Goal: Information Seeking & Learning: Learn about a topic

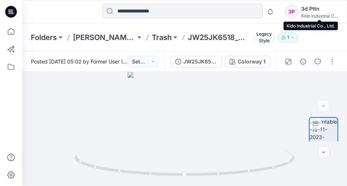
click at [307, 14] on div "Kido Industrial C..." at bounding box center [319, 16] width 37 height 6
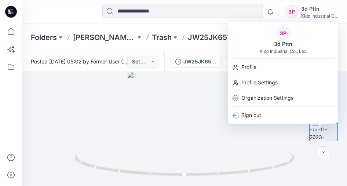
click at [285, 34] on div "3P" at bounding box center [283, 32] width 13 height 13
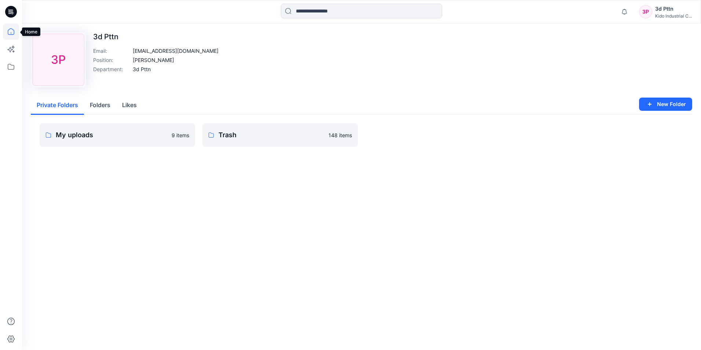
click at [12, 31] on icon at bounding box center [11, 31] width 16 height 16
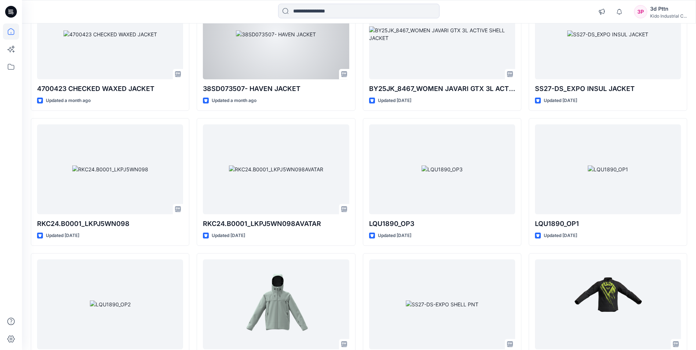
scroll to position [257, 0]
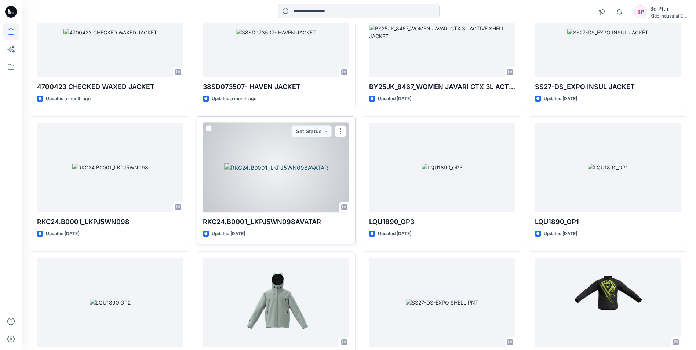
click at [292, 186] on div at bounding box center [276, 168] width 146 height 90
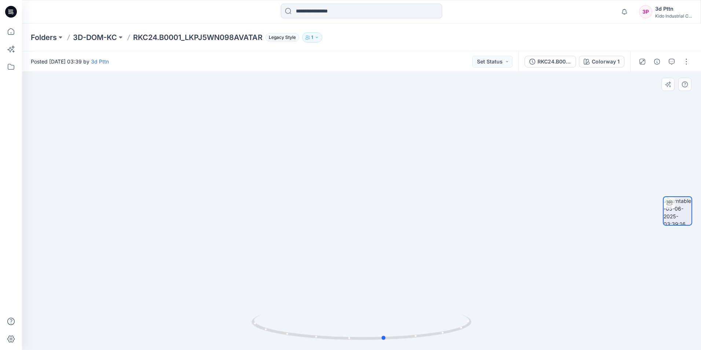
drag, startPoint x: 364, startPoint y: 341, endPoint x: 213, endPoint y: 319, distance: 152.4
click at [166, 186] on div at bounding box center [361, 211] width 679 height 278
drag, startPoint x: 443, startPoint y: 304, endPoint x: 427, endPoint y: 264, distance: 43.7
drag, startPoint x: 385, startPoint y: 339, endPoint x: 584, endPoint y: 323, distance: 199.4
click at [347, 186] on div at bounding box center [361, 211] width 679 height 278
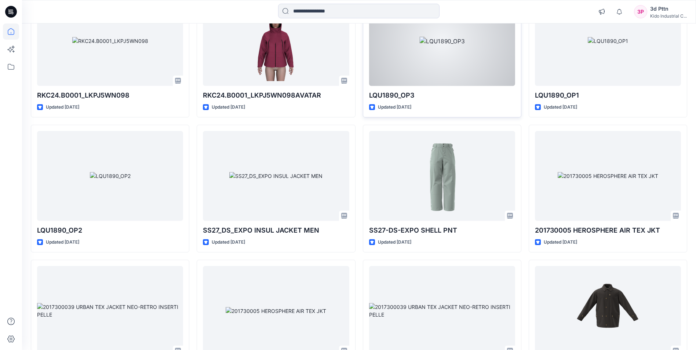
scroll to position [403, 0]
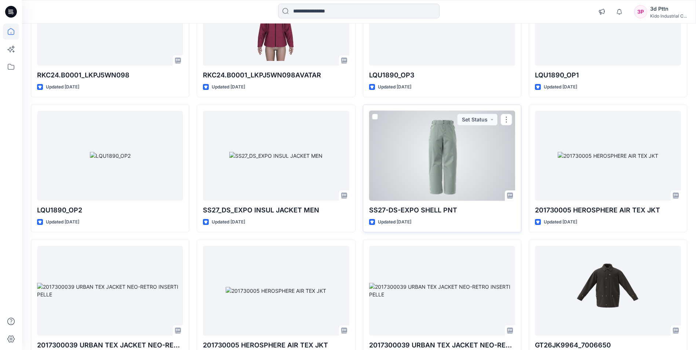
click at [347, 186] on div at bounding box center [442, 156] width 146 height 90
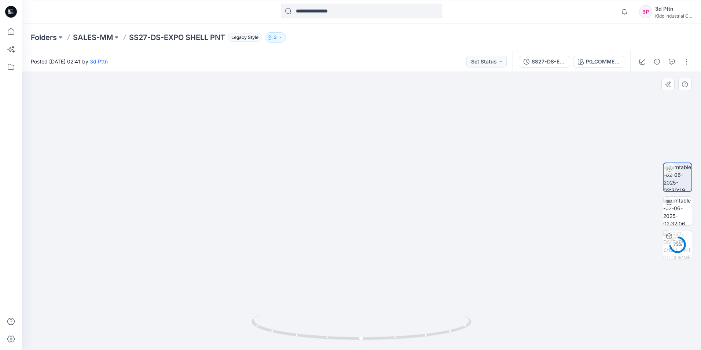
drag, startPoint x: 422, startPoint y: 245, endPoint x: 421, endPoint y: 190, distance: 55.4
drag, startPoint x: 449, startPoint y: 273, endPoint x: 429, endPoint y: 273, distance: 20.2
drag, startPoint x: 360, startPoint y: 340, endPoint x: 483, endPoint y: 332, distance: 123.1
click at [347, 186] on div at bounding box center [361, 211] width 679 height 278
drag, startPoint x: 453, startPoint y: 289, endPoint x: 449, endPoint y: 295, distance: 7.9
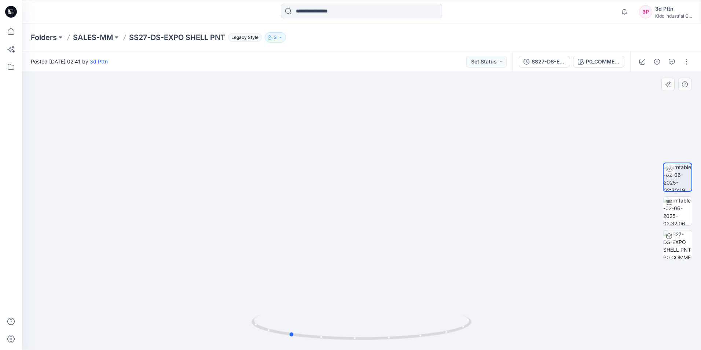
drag, startPoint x: 354, startPoint y: 340, endPoint x: 402, endPoint y: 303, distance: 60.6
click at [347, 186] on div at bounding box center [361, 211] width 679 height 278
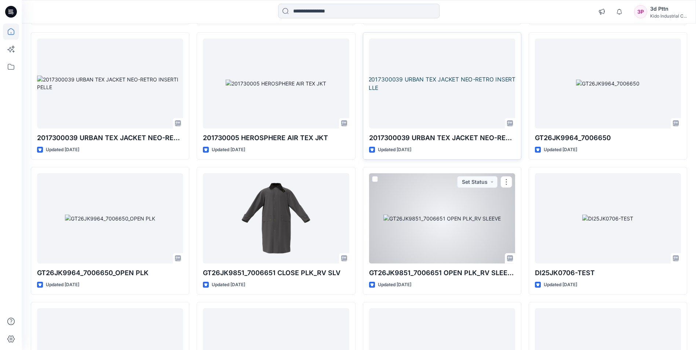
scroll to position [624, 0]
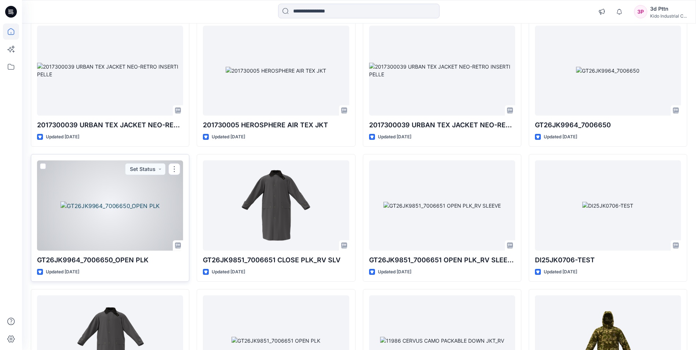
click at [111, 186] on div at bounding box center [110, 205] width 146 height 90
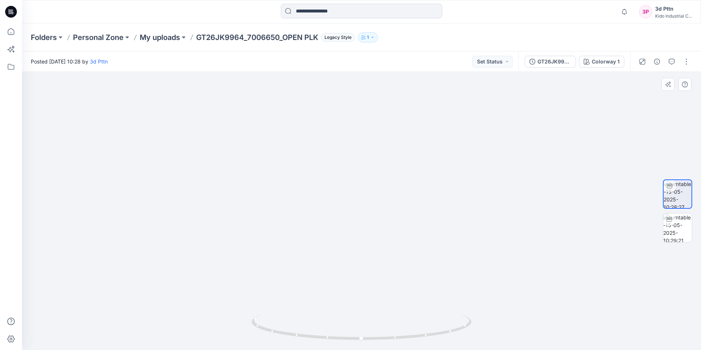
drag, startPoint x: 373, startPoint y: 249, endPoint x: 365, endPoint y: 210, distance: 39.6
drag, startPoint x: 387, startPoint y: 237, endPoint x: 350, endPoint y: 306, distance: 77.8
drag, startPoint x: 349, startPoint y: 300, endPoint x: 346, endPoint y: 297, distance: 3.9
drag, startPoint x: 383, startPoint y: 269, endPoint x: 379, endPoint y: 263, distance: 6.9
drag, startPoint x: 362, startPoint y: 340, endPoint x: 394, endPoint y: 325, distance: 35.9
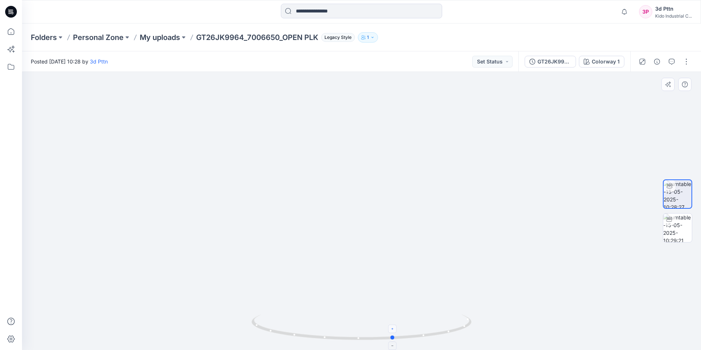
click at [347, 186] on icon at bounding box center [363, 328] width 222 height 28
drag, startPoint x: 467, startPoint y: 269, endPoint x: 422, endPoint y: 317, distance: 64.9
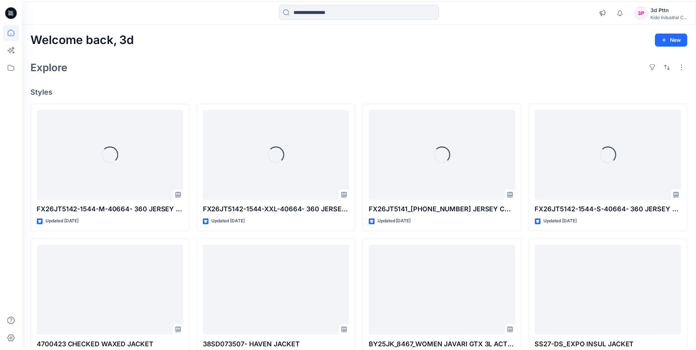
scroll to position [624, 0]
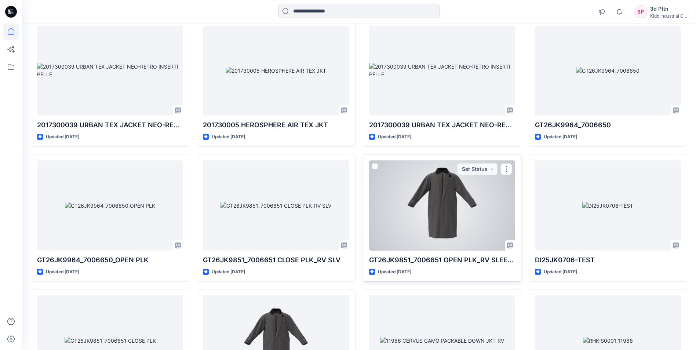
click at [347, 186] on div at bounding box center [442, 205] width 146 height 90
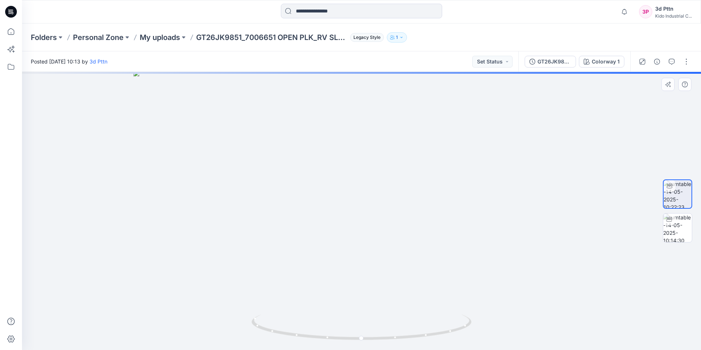
drag, startPoint x: 391, startPoint y: 243, endPoint x: 392, endPoint y: 308, distance: 65.3
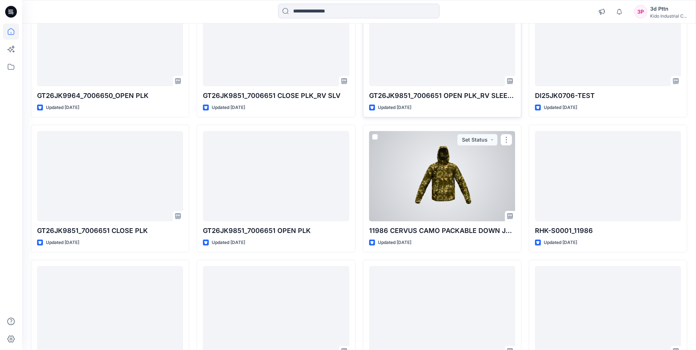
scroll to position [880, 0]
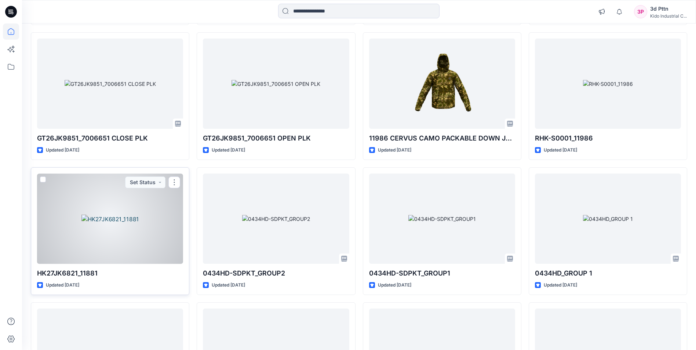
click at [109, 186] on div at bounding box center [110, 218] width 146 height 90
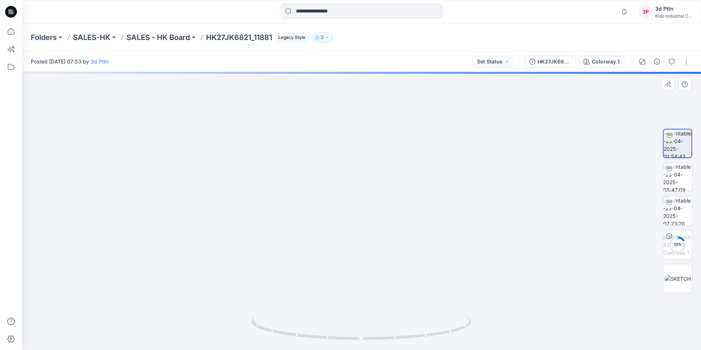
drag, startPoint x: 429, startPoint y: 261, endPoint x: 420, endPoint y: 227, distance: 35.7
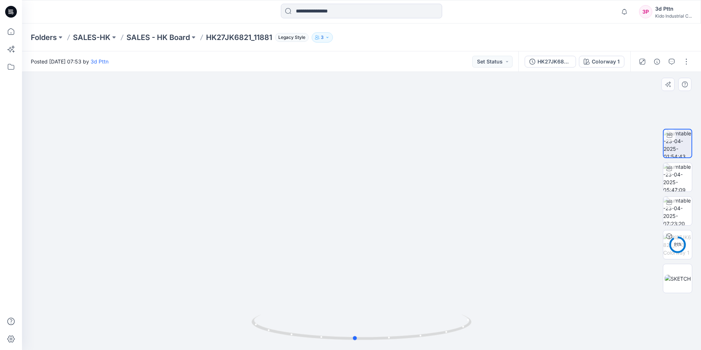
drag, startPoint x: 363, startPoint y: 339, endPoint x: 576, endPoint y: 327, distance: 213.8
click at [347, 186] on div at bounding box center [361, 211] width 679 height 278
drag, startPoint x: 534, startPoint y: 310, endPoint x: 433, endPoint y: 339, distance: 105.5
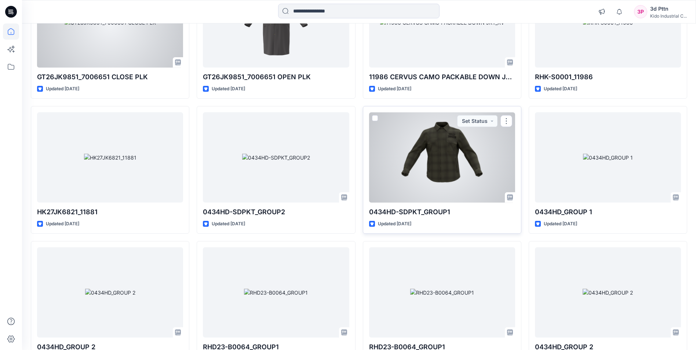
scroll to position [954, 0]
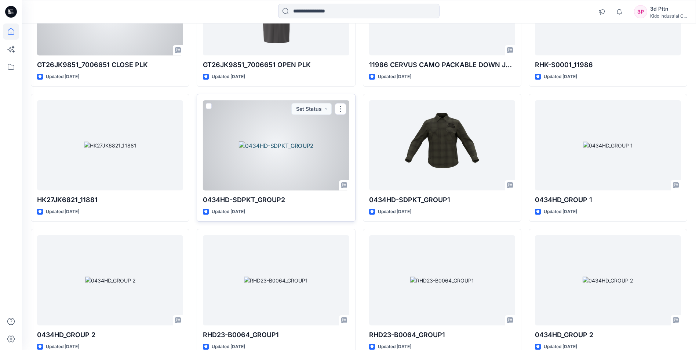
click at [296, 166] on div at bounding box center [276, 145] width 146 height 90
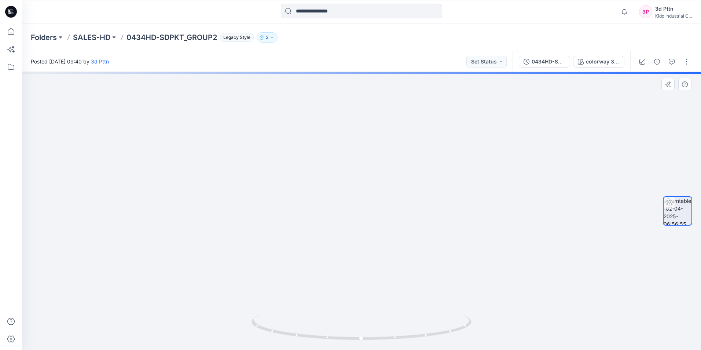
drag, startPoint x: 412, startPoint y: 216, endPoint x: 401, endPoint y: 247, distance: 32.9
drag, startPoint x: 421, startPoint y: 220, endPoint x: 402, endPoint y: 153, distance: 69.4
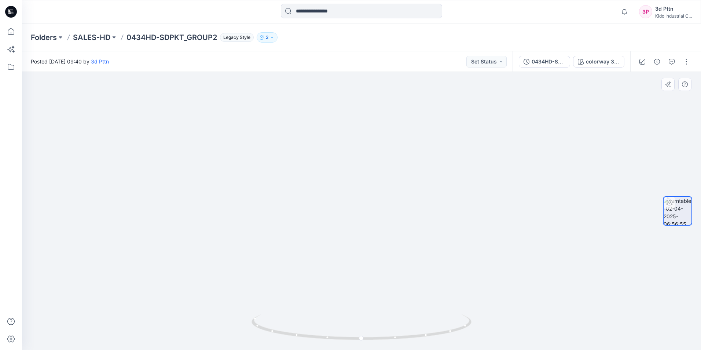
drag, startPoint x: 431, startPoint y: 226, endPoint x: 401, endPoint y: 231, distance: 31.3
drag, startPoint x: 360, startPoint y: 341, endPoint x: 483, endPoint y: 336, distance: 122.6
click at [347, 186] on div at bounding box center [361, 211] width 679 height 278
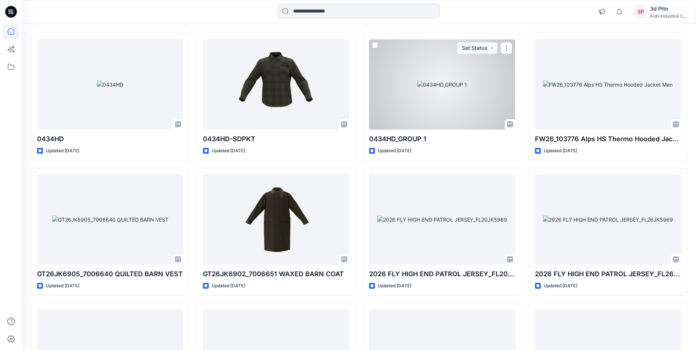
scroll to position [1289, 0]
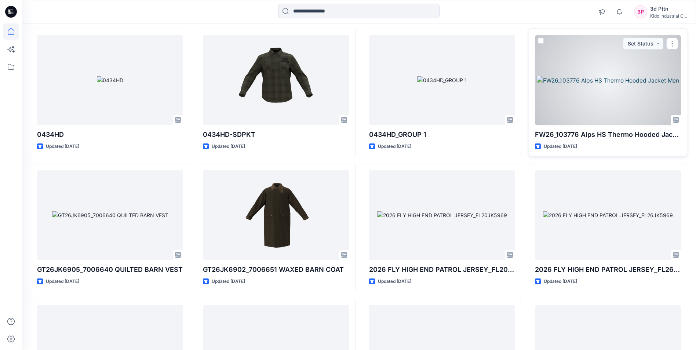
click at [347, 116] on div at bounding box center [608, 80] width 146 height 90
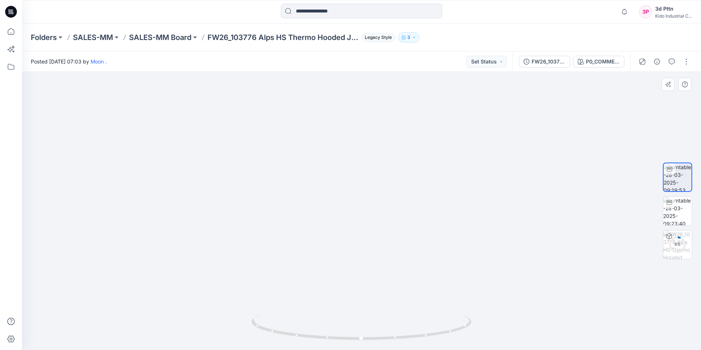
drag, startPoint x: 383, startPoint y: 229, endPoint x: 365, endPoint y: 275, distance: 49.1
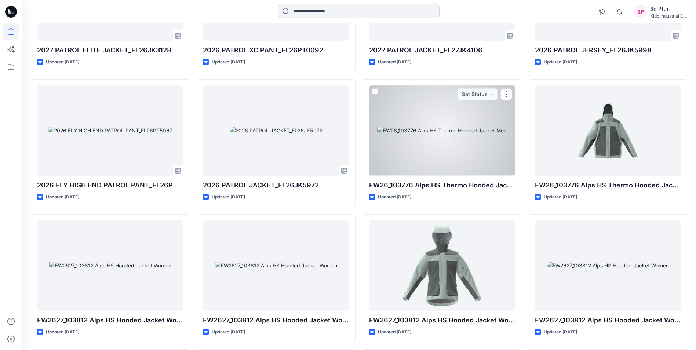
scroll to position [3535, 0]
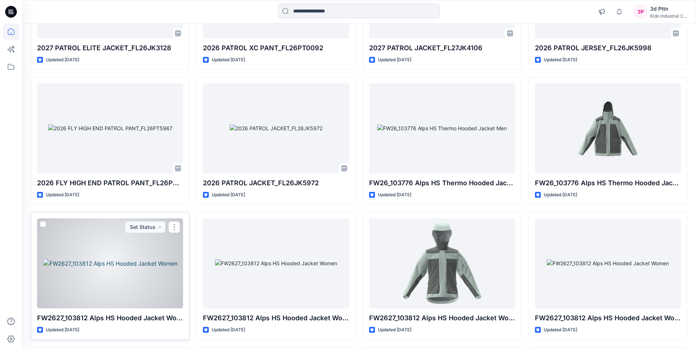
click at [104, 186] on div at bounding box center [110, 263] width 146 height 90
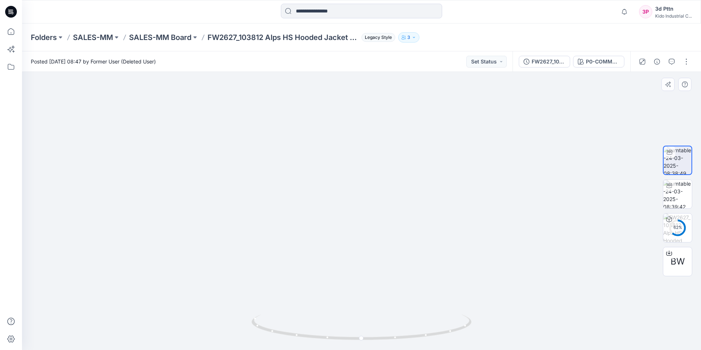
drag, startPoint x: 406, startPoint y: 266, endPoint x: 407, endPoint y: 220, distance: 46.6
drag, startPoint x: 361, startPoint y: 340, endPoint x: 357, endPoint y: 307, distance: 34.0
click at [347, 186] on div at bounding box center [361, 211] width 679 height 278
drag, startPoint x: 450, startPoint y: 246, endPoint x: 455, endPoint y: 230, distance: 16.5
drag, startPoint x: 467, startPoint y: 203, endPoint x: 447, endPoint y: 206, distance: 20.7
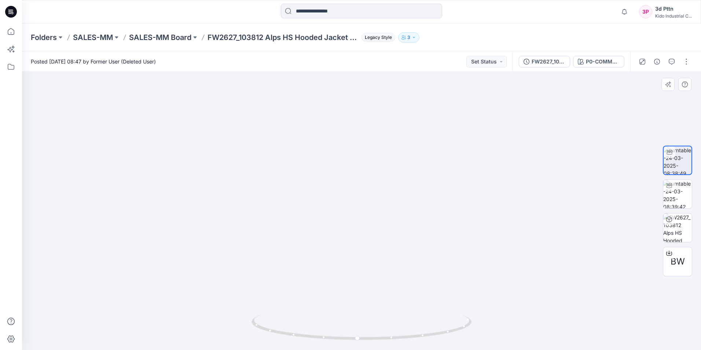
drag, startPoint x: 485, startPoint y: 239, endPoint x: 471, endPoint y: 187, distance: 53.6
drag, startPoint x: 359, startPoint y: 341, endPoint x: 383, endPoint y: 339, distance: 23.9
click at [347, 186] on icon at bounding box center [363, 328] width 222 height 28
drag, startPoint x: 511, startPoint y: 232, endPoint x: 513, endPoint y: 215, distance: 17.4
drag, startPoint x: 391, startPoint y: 205, endPoint x: 306, endPoint y: 249, distance: 96.5
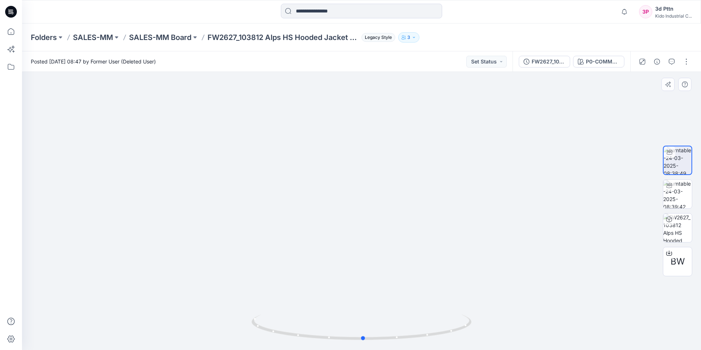
drag, startPoint x: 383, startPoint y: 341, endPoint x: 365, endPoint y: 294, distance: 49.9
click at [347, 186] on div at bounding box center [361, 211] width 679 height 278
drag, startPoint x: 384, startPoint y: 255, endPoint x: 368, endPoint y: 332, distance: 79.0
drag, startPoint x: 365, startPoint y: 340, endPoint x: 490, endPoint y: 321, distance: 126.9
click at [347, 186] on div at bounding box center [361, 211] width 679 height 278
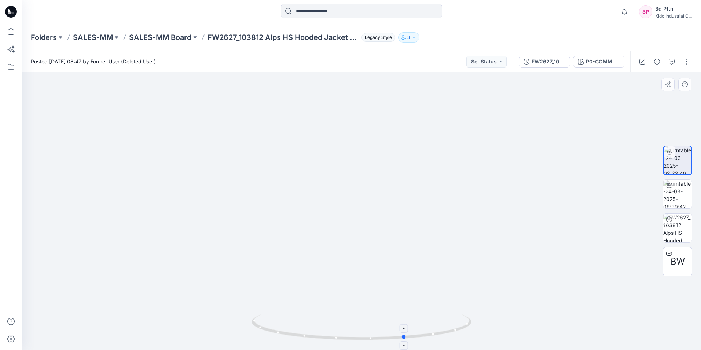
drag, startPoint x: 390, startPoint y: 332, endPoint x: 309, endPoint y: 330, distance: 81.1
click at [309, 186] on icon at bounding box center [363, 328] width 222 height 28
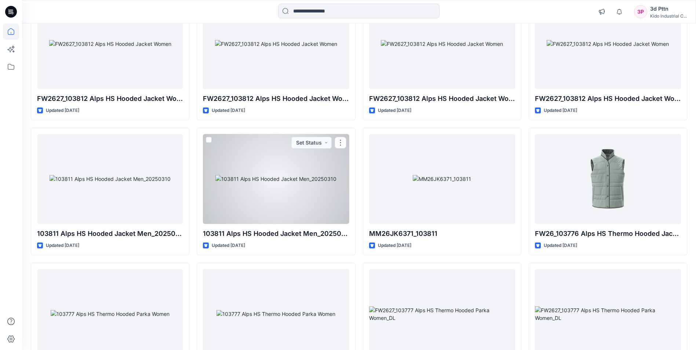
scroll to position [3829, 0]
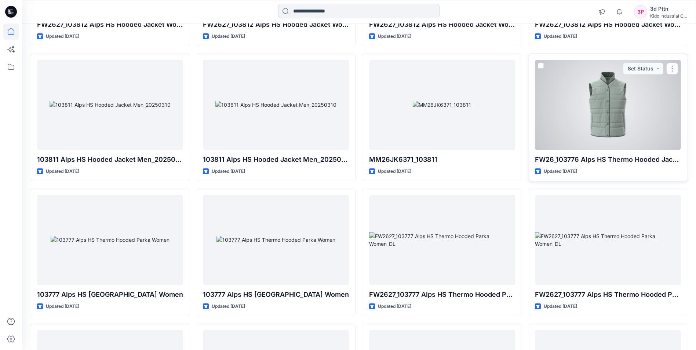
click at [347, 107] on div at bounding box center [608, 105] width 146 height 90
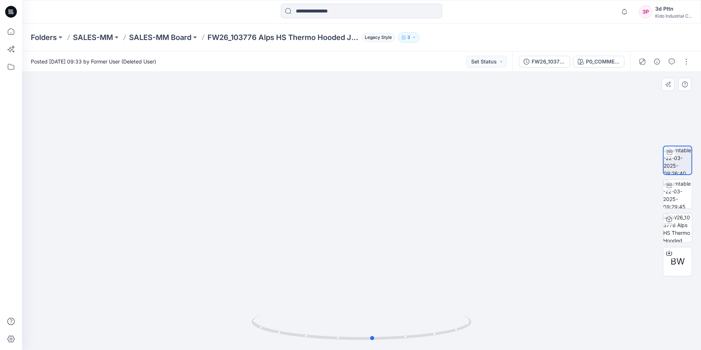
drag, startPoint x: 365, startPoint y: 340, endPoint x: 376, endPoint y: 313, distance: 29.4
click at [347, 186] on div at bounding box center [361, 211] width 679 height 278
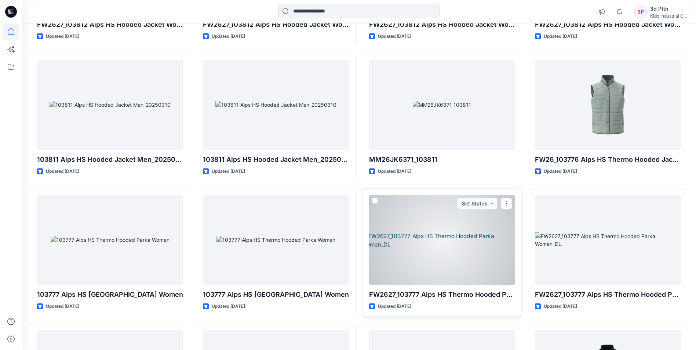
click at [347, 186] on div at bounding box center [442, 240] width 146 height 90
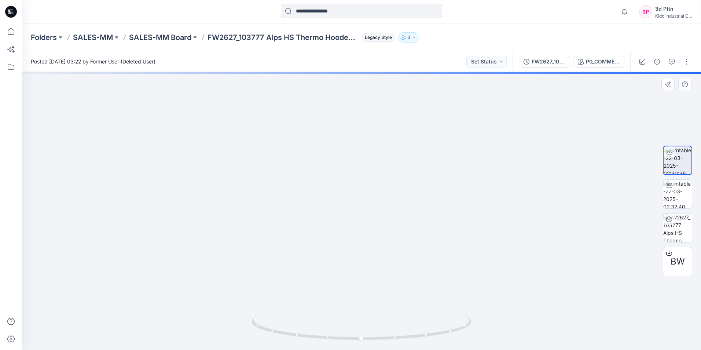
drag, startPoint x: 452, startPoint y: 223, endPoint x: 449, endPoint y: 205, distance: 18.3
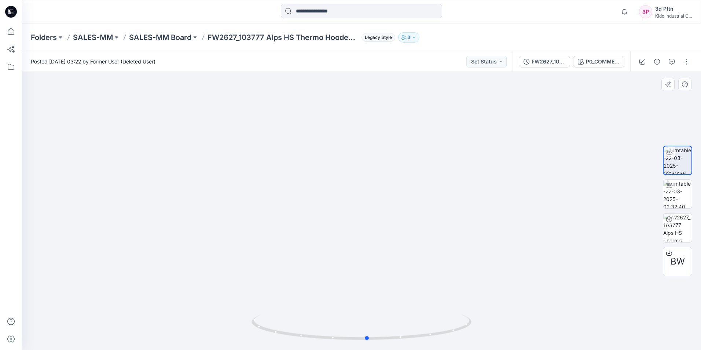
drag, startPoint x: 361, startPoint y: 339, endPoint x: 587, endPoint y: 315, distance: 227.1
click at [347, 186] on div at bounding box center [361, 211] width 679 height 278
drag, startPoint x: 370, startPoint y: 339, endPoint x: 372, endPoint y: 346, distance: 7.7
click at [347, 186] on icon at bounding box center [363, 328] width 222 height 28
drag, startPoint x: 410, startPoint y: 227, endPoint x: 365, endPoint y: 327, distance: 110.2
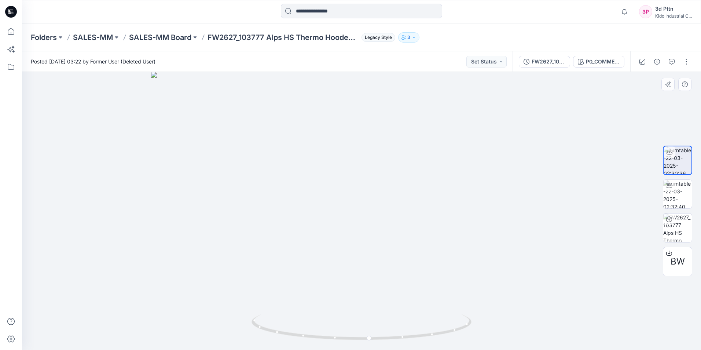
drag, startPoint x: 399, startPoint y: 230, endPoint x: 372, endPoint y: 238, distance: 28.4
click at [347, 186] on img at bounding box center [361, 211] width 421 height 278
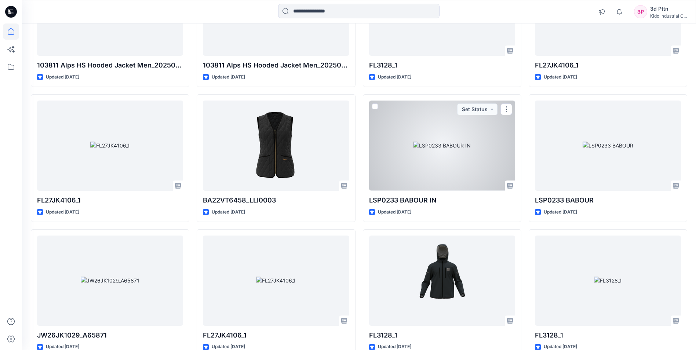
scroll to position [4196, 0]
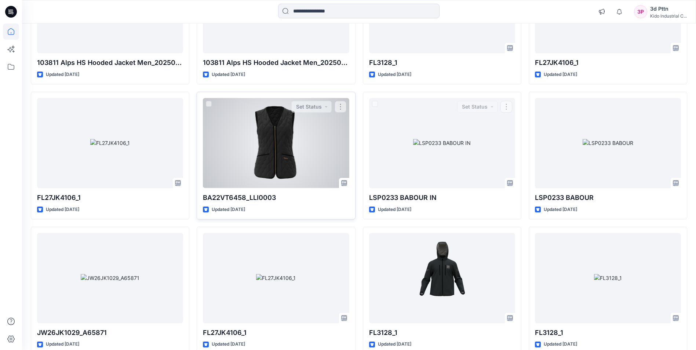
click at [318, 186] on div at bounding box center [276, 143] width 146 height 90
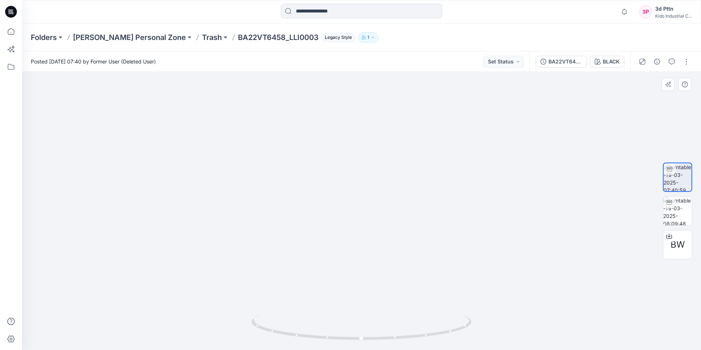
drag, startPoint x: 453, startPoint y: 205, endPoint x: 420, endPoint y: 141, distance: 72.0
drag, startPoint x: 361, startPoint y: 339, endPoint x: 579, endPoint y: 325, distance: 218.7
click at [347, 186] on div at bounding box center [361, 211] width 679 height 278
drag, startPoint x: 488, startPoint y: 240, endPoint x: 349, endPoint y: 369, distance: 189.2
drag, startPoint x: 294, startPoint y: 369, endPoint x: 320, endPoint y: 289, distance: 84.1
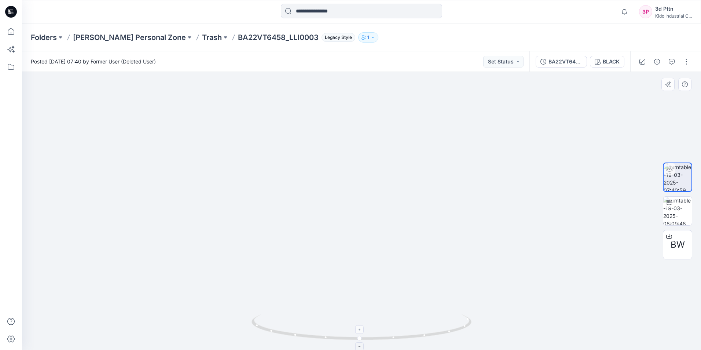
drag, startPoint x: 379, startPoint y: 215, endPoint x: 320, endPoint y: 333, distance: 132.2
drag, startPoint x: 364, startPoint y: 339, endPoint x: 371, endPoint y: 337, distance: 8.0
click at [347, 186] on icon at bounding box center [363, 328] width 222 height 28
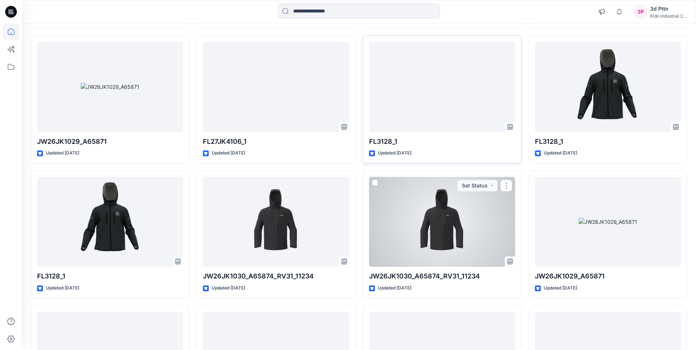
scroll to position [4455, 0]
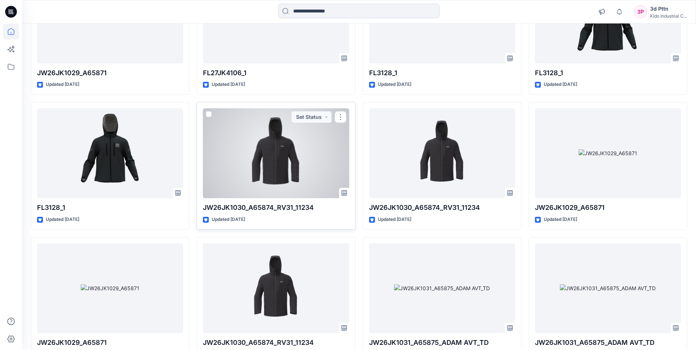
click at [282, 175] on div at bounding box center [276, 153] width 146 height 90
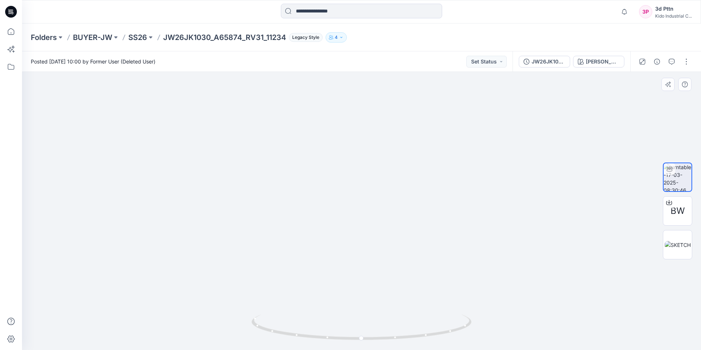
drag, startPoint x: 394, startPoint y: 215, endPoint x: 395, endPoint y: 201, distance: 14.0
drag, startPoint x: 362, startPoint y: 340, endPoint x: 396, endPoint y: 338, distance: 34.2
click at [347, 186] on icon at bounding box center [363, 328] width 222 height 28
drag, startPoint x: 451, startPoint y: 197, endPoint x: 441, endPoint y: 264, distance: 67.8
drag, startPoint x: 439, startPoint y: 224, endPoint x: 420, endPoint y: 296, distance: 74.2
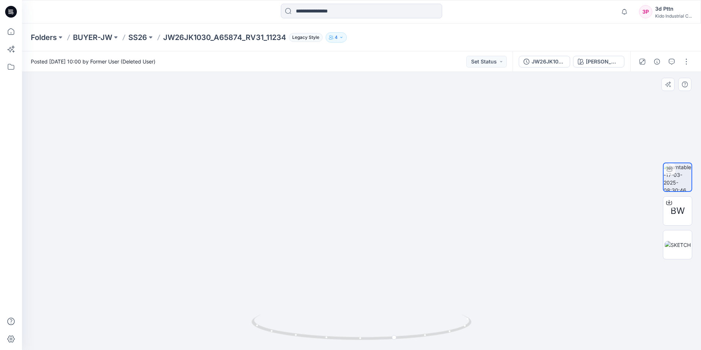
drag, startPoint x: 420, startPoint y: 296, endPoint x: 422, endPoint y: 201, distance: 95.0
drag, startPoint x: 421, startPoint y: 222, endPoint x: 410, endPoint y: 178, distance: 45.4
drag, startPoint x: 409, startPoint y: 212, endPoint x: 397, endPoint y: 260, distance: 49.4
drag, startPoint x: 398, startPoint y: 257, endPoint x: 385, endPoint y: 169, distance: 88.9
drag, startPoint x: 396, startPoint y: 340, endPoint x: 579, endPoint y: 295, distance: 188.7
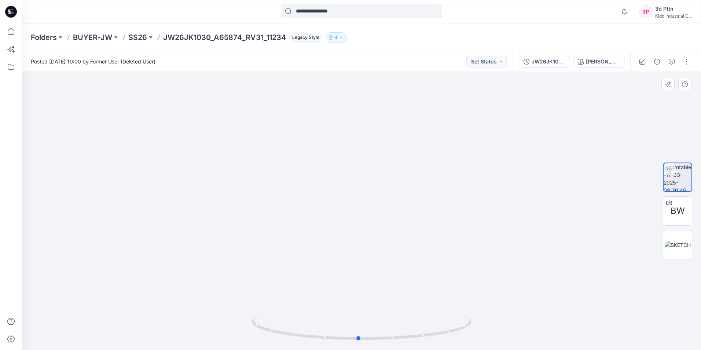
click at [347, 186] on div at bounding box center [361, 211] width 679 height 278
drag, startPoint x: 474, startPoint y: 237, endPoint x: 451, endPoint y: 321, distance: 87.4
drag, startPoint x: 413, startPoint y: 181, endPoint x: 391, endPoint y: 289, distance: 110.1
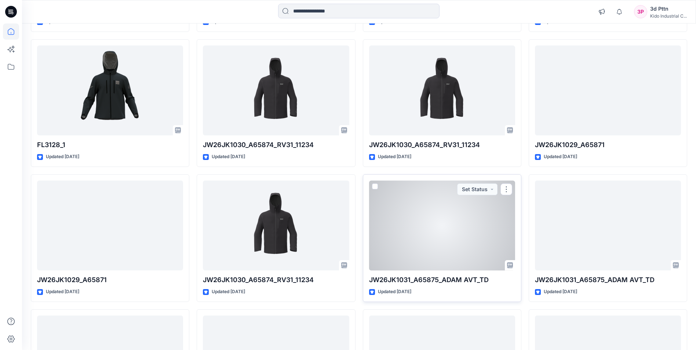
scroll to position [4529, 0]
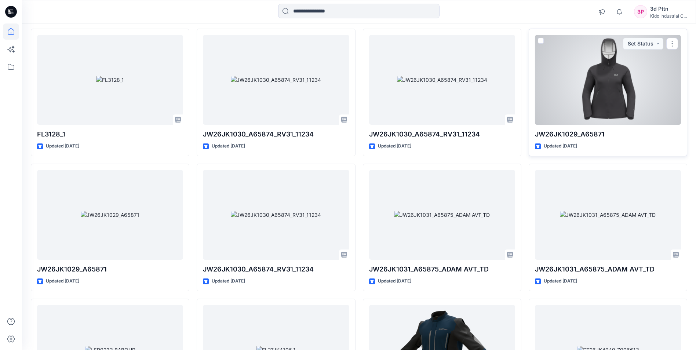
click at [347, 99] on div at bounding box center [608, 80] width 146 height 90
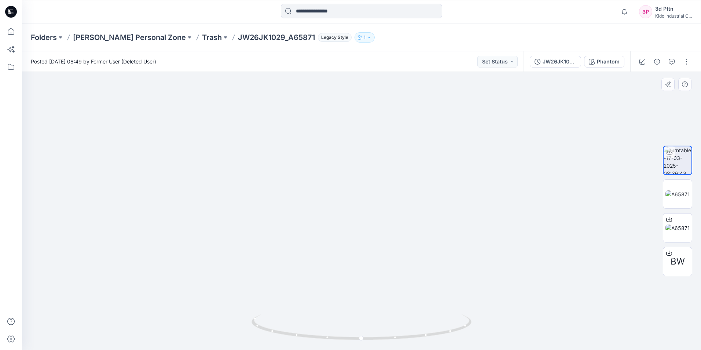
drag, startPoint x: 361, startPoint y: 259, endPoint x: 357, endPoint y: 190, distance: 69.4
drag, startPoint x: 497, startPoint y: 221, endPoint x: 468, endPoint y: 352, distance: 134.6
drag, startPoint x: 364, startPoint y: 340, endPoint x: 468, endPoint y: 315, distance: 107.7
click at [347, 186] on div at bounding box center [361, 211] width 679 height 278
drag, startPoint x: 417, startPoint y: 260, endPoint x: 368, endPoint y: 161, distance: 110.6
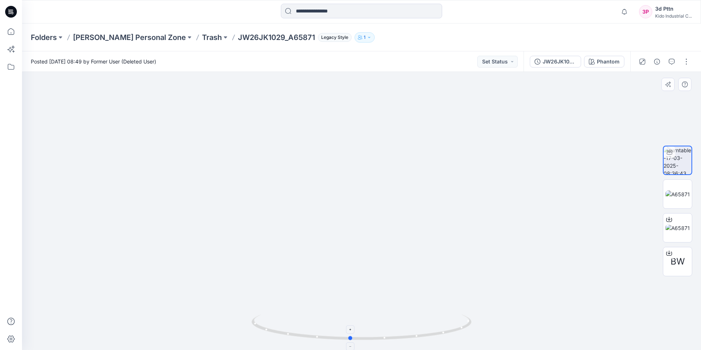
drag, startPoint x: 379, startPoint y: 339, endPoint x: 468, endPoint y: 330, distance: 89.9
click at [347, 186] on icon at bounding box center [363, 328] width 222 height 28
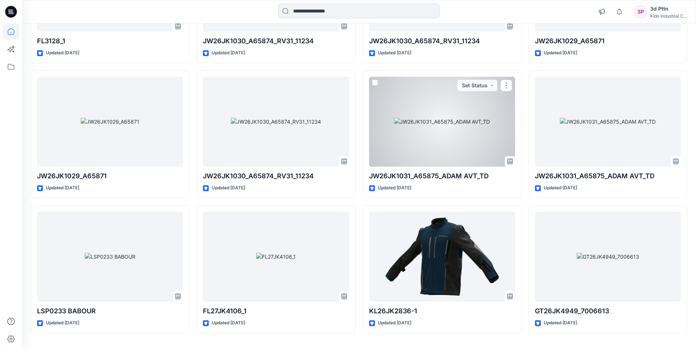
scroll to position [4639, 0]
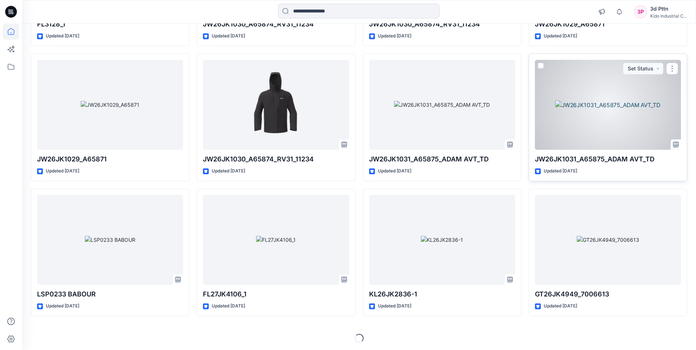
click at [347, 107] on div at bounding box center [608, 105] width 146 height 90
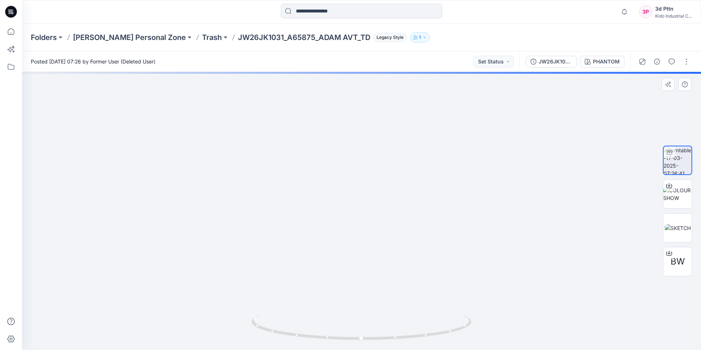
drag, startPoint x: 456, startPoint y: 249, endPoint x: 450, endPoint y: 233, distance: 17.5
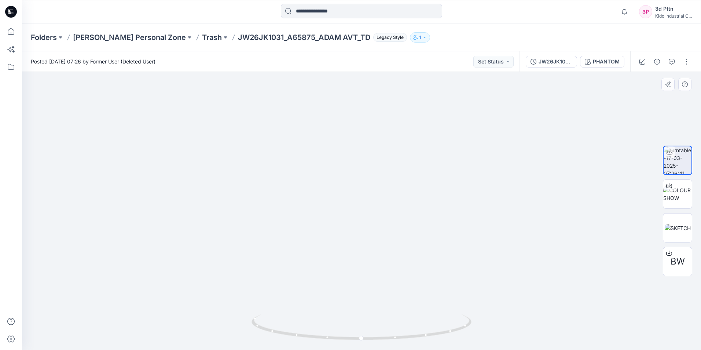
drag, startPoint x: 433, startPoint y: 295, endPoint x: 427, endPoint y: 274, distance: 21.6
drag, startPoint x: 362, startPoint y: 336, endPoint x: 478, endPoint y: 308, distance: 119.4
click at [347, 186] on div at bounding box center [361, 211] width 679 height 278
drag, startPoint x: 424, startPoint y: 273, endPoint x: 402, endPoint y: 220, distance: 56.6
drag, startPoint x: 364, startPoint y: 340, endPoint x: 465, endPoint y: 329, distance: 101.9
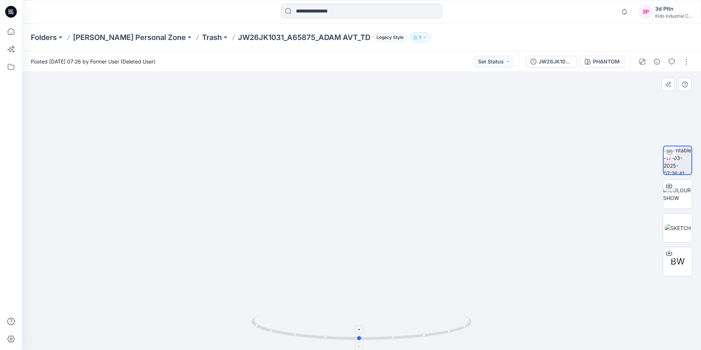
click at [347, 186] on icon at bounding box center [363, 328] width 222 height 28
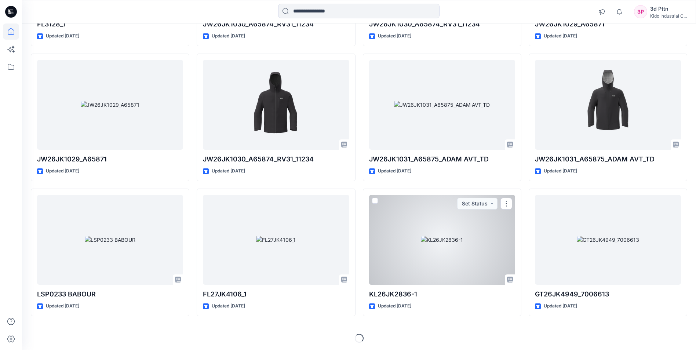
scroll to position [4640, 0]
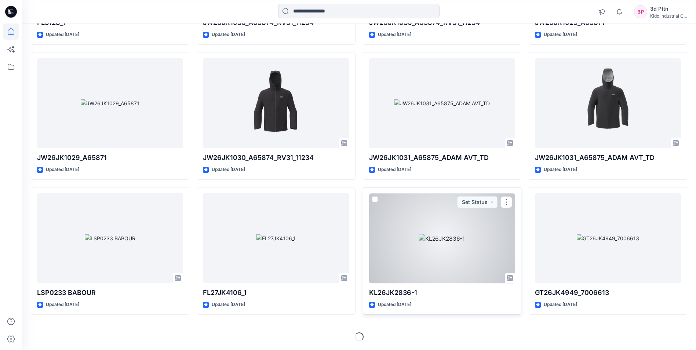
click at [347, 186] on p "KL26JK2836-1" at bounding box center [442, 293] width 146 height 10
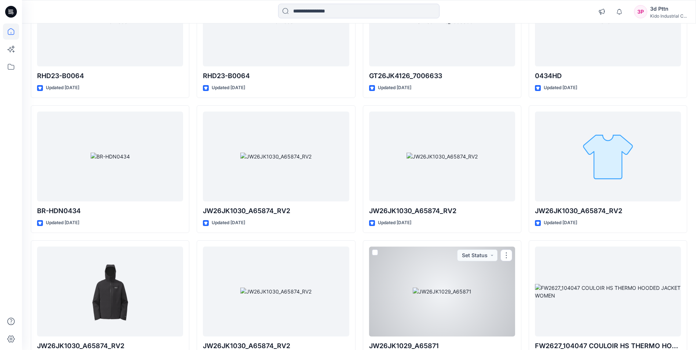
scroll to position [5670, 0]
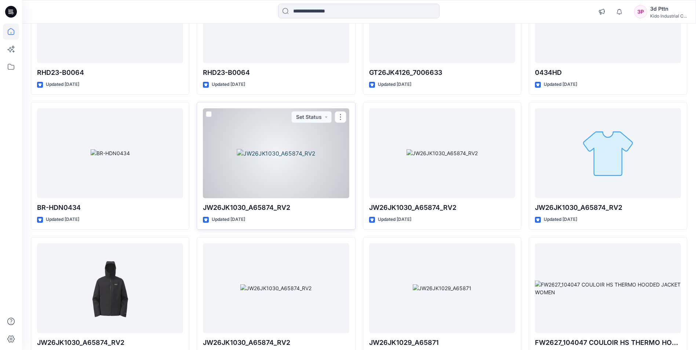
click at [277, 180] on div at bounding box center [276, 153] width 146 height 90
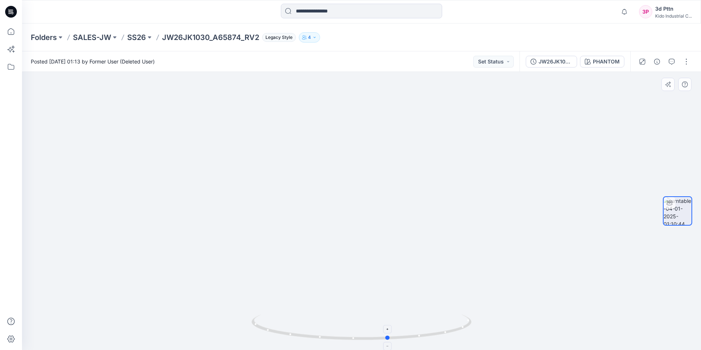
drag, startPoint x: 361, startPoint y: 341, endPoint x: 388, endPoint y: 336, distance: 27.6
click at [347, 186] on icon at bounding box center [363, 328] width 222 height 28
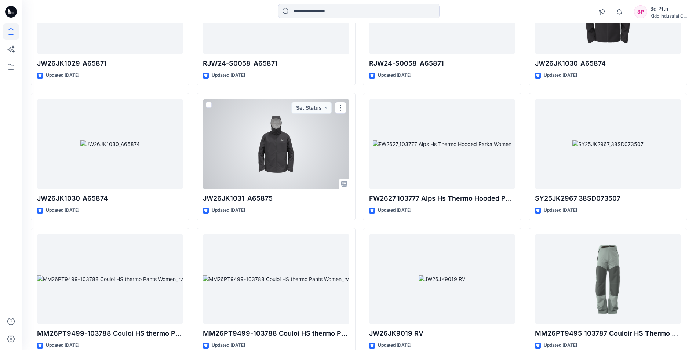
scroll to position [6222, 0]
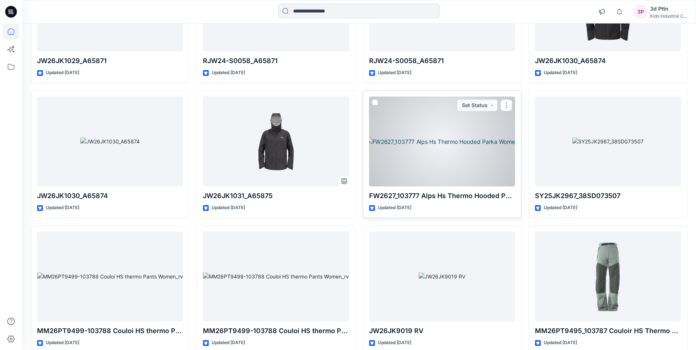
click at [347, 169] on div at bounding box center [442, 141] width 146 height 90
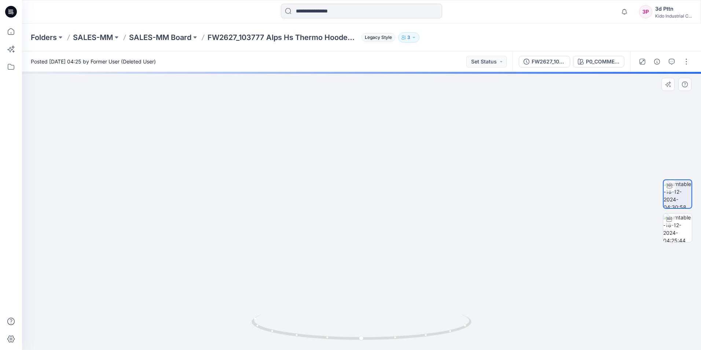
drag, startPoint x: 450, startPoint y: 241, endPoint x: 456, endPoint y: 207, distance: 34.6
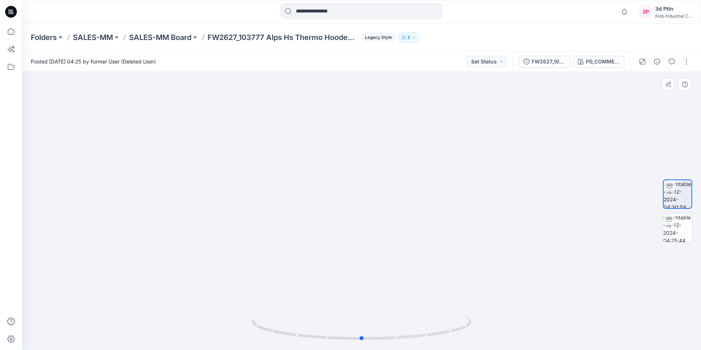
drag, startPoint x: 361, startPoint y: 338, endPoint x: 582, endPoint y: 332, distance: 220.5
click at [347, 186] on div at bounding box center [361, 211] width 679 height 278
drag, startPoint x: 365, startPoint y: 340, endPoint x: 430, endPoint y: 335, distance: 65.1
click at [347, 186] on icon at bounding box center [363, 328] width 222 height 28
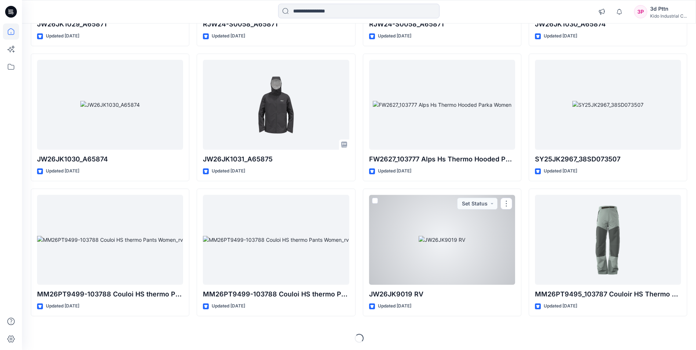
scroll to position [6260, 0]
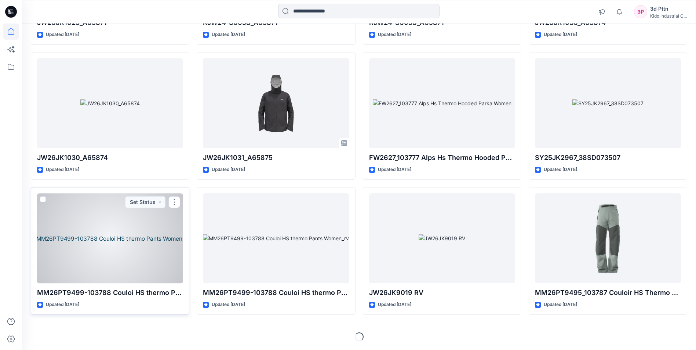
click at [109, 186] on div at bounding box center [110, 238] width 146 height 90
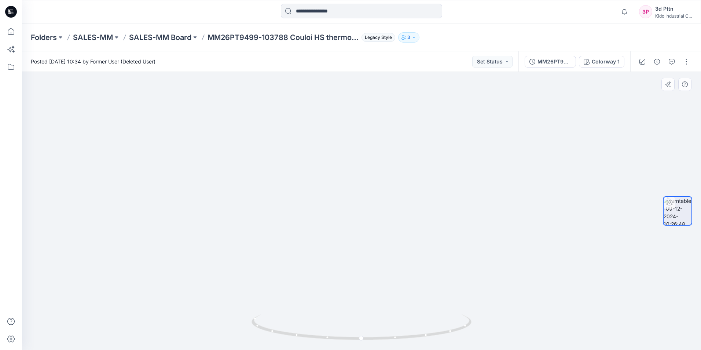
drag, startPoint x: 372, startPoint y: 182, endPoint x: 363, endPoint y: 155, distance: 29.0
drag, startPoint x: 363, startPoint y: 340, endPoint x: 395, endPoint y: 319, distance: 38.2
click at [347, 186] on icon at bounding box center [363, 328] width 222 height 28
drag, startPoint x: 444, startPoint y: 142, endPoint x: 401, endPoint y: 282, distance: 146.3
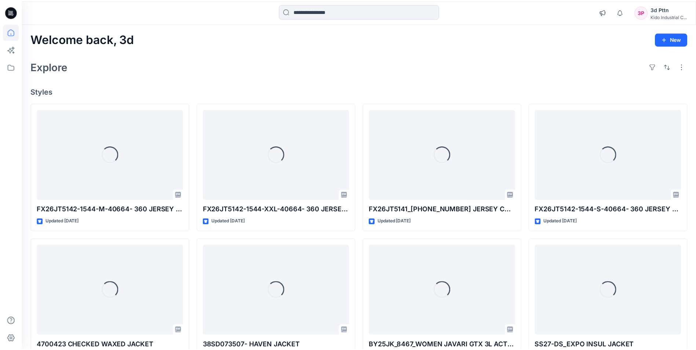
scroll to position [6260, 0]
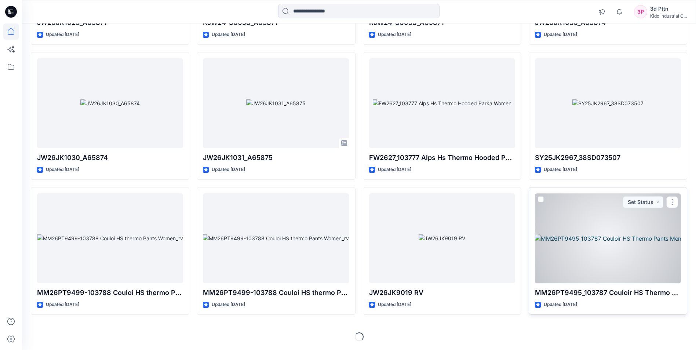
click at [347, 186] on div at bounding box center [608, 238] width 146 height 90
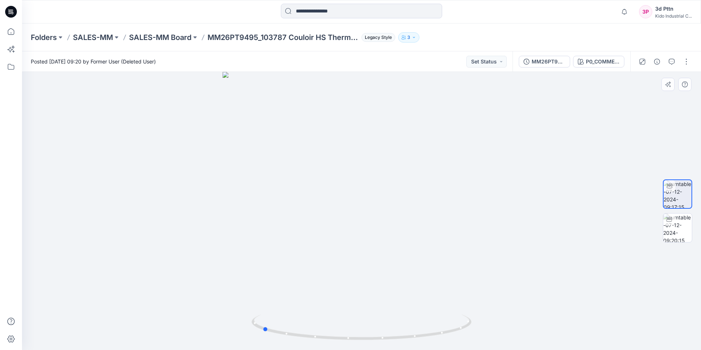
drag, startPoint x: 362, startPoint y: 340, endPoint x: 482, endPoint y: 348, distance: 120.9
click at [347, 186] on div at bounding box center [361, 211] width 679 height 278
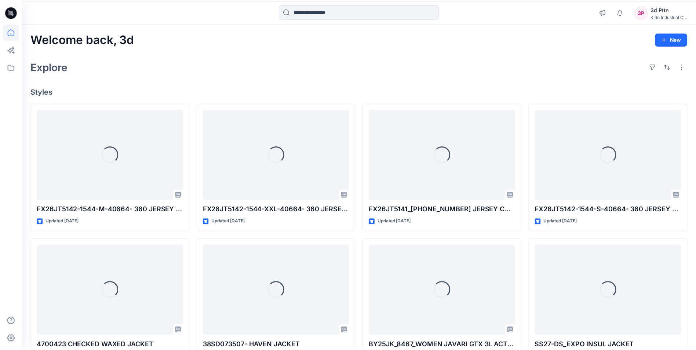
scroll to position [6260, 0]
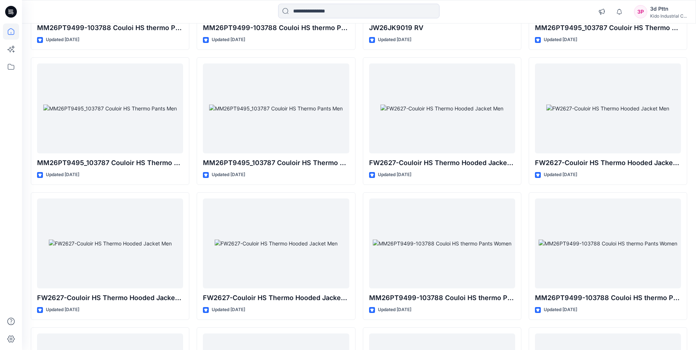
scroll to position [6480, 0]
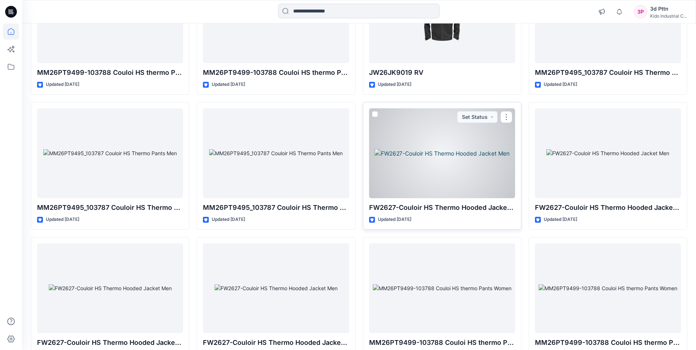
click at [347, 175] on div at bounding box center [442, 153] width 146 height 90
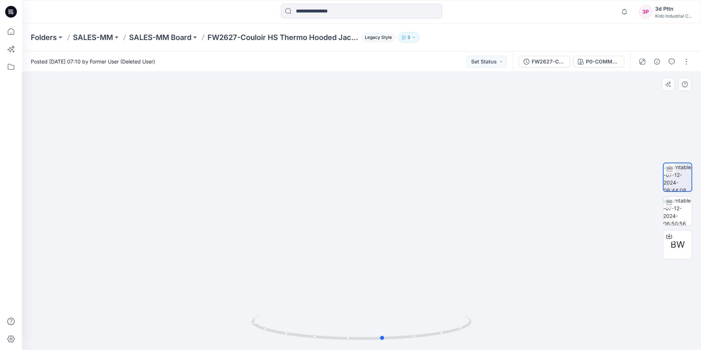
drag, startPoint x: 360, startPoint y: 339, endPoint x: 328, endPoint y: 301, distance: 49.5
click at [347, 186] on icon at bounding box center [363, 328] width 222 height 28
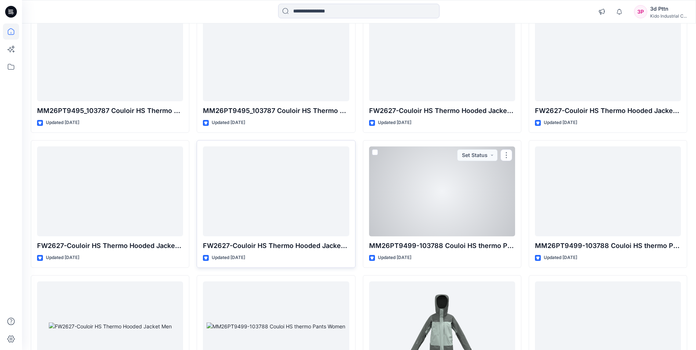
scroll to position [6590, 0]
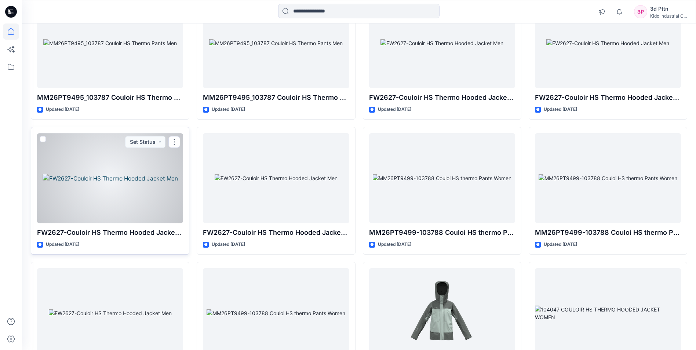
click at [98, 186] on div at bounding box center [110, 178] width 146 height 90
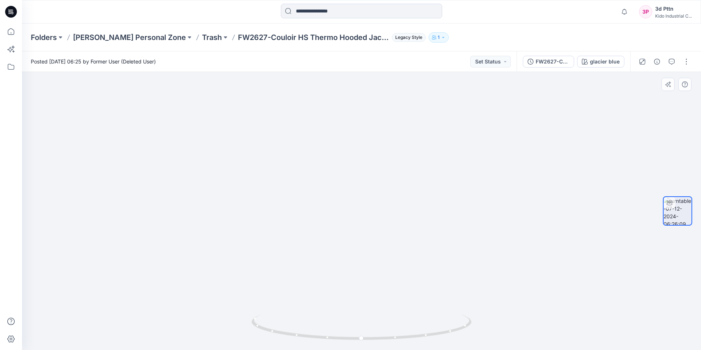
drag, startPoint x: 369, startPoint y: 232, endPoint x: 383, endPoint y: 240, distance: 16.4
drag, startPoint x: 360, startPoint y: 337, endPoint x: 381, endPoint y: 336, distance: 21.3
click at [347, 186] on circle at bounding box center [382, 338] width 4 height 4
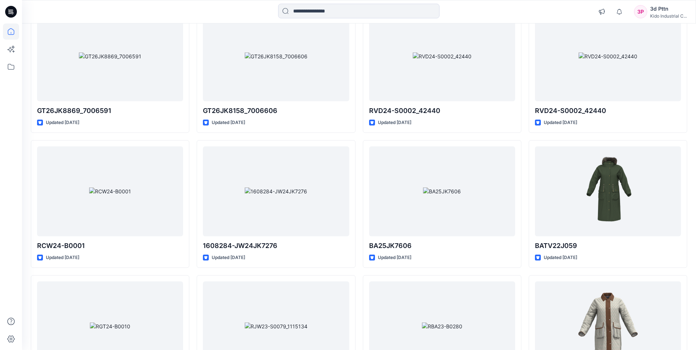
scroll to position [7400, 0]
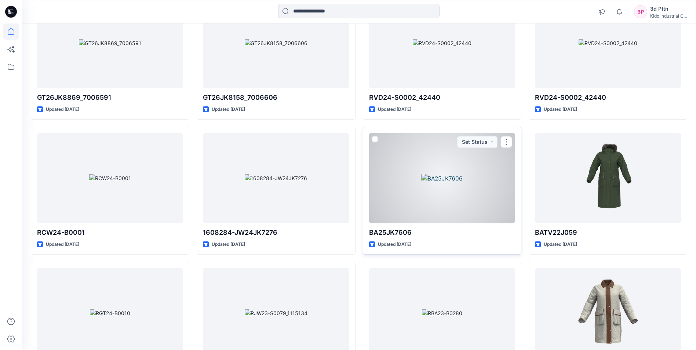
click at [347, 186] on div at bounding box center [442, 178] width 146 height 90
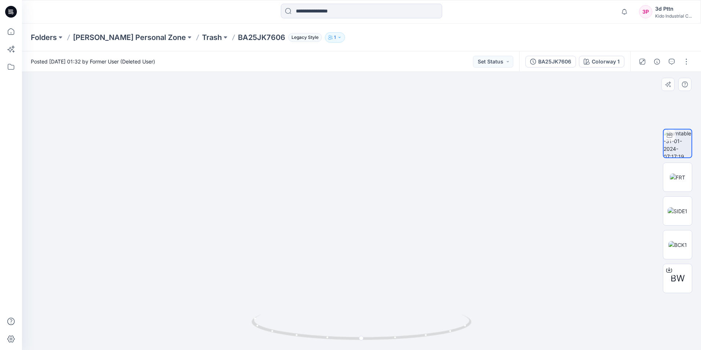
drag, startPoint x: 431, startPoint y: 218, endPoint x: 435, endPoint y: 189, distance: 29.9
drag, startPoint x: 431, startPoint y: 215, endPoint x: 468, endPoint y: 242, distance: 46.7
click at [347, 186] on img at bounding box center [362, 193] width 314 height 314
drag, startPoint x: 364, startPoint y: 340, endPoint x: 384, endPoint y: 314, distance: 32.1
click at [347, 186] on icon at bounding box center [363, 328] width 222 height 28
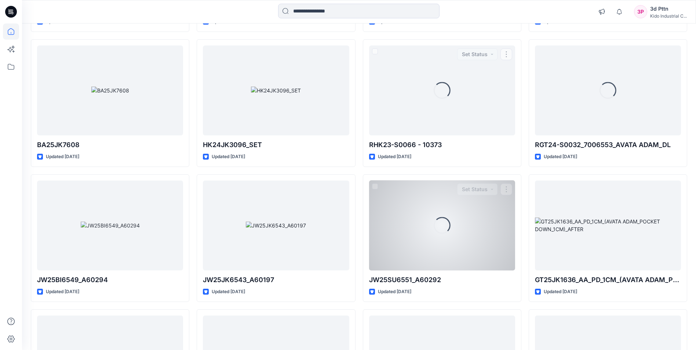
scroll to position [7768, 0]
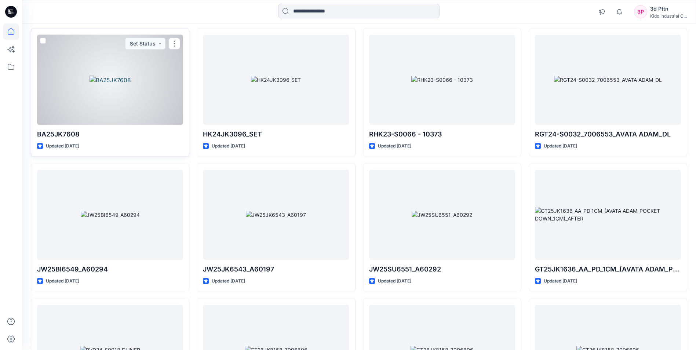
click at [101, 89] on div at bounding box center [110, 80] width 146 height 90
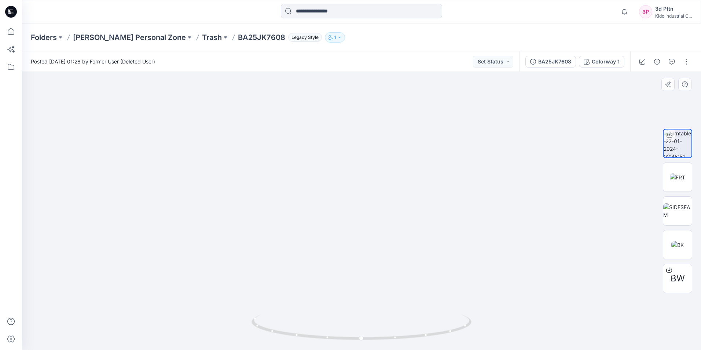
drag, startPoint x: 504, startPoint y: 224, endPoint x: 490, endPoint y: 204, distance: 24.5
click at [347, 186] on img at bounding box center [362, 169] width 408 height 362
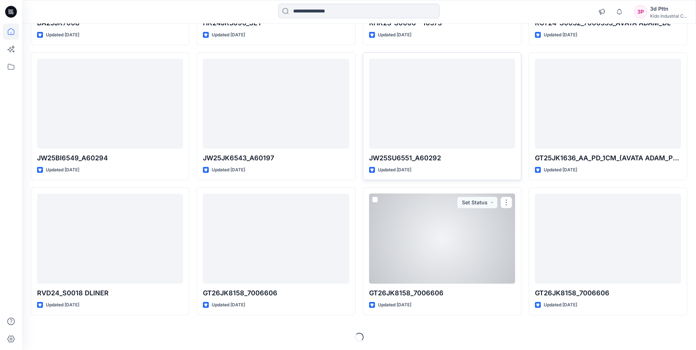
scroll to position [7880, 0]
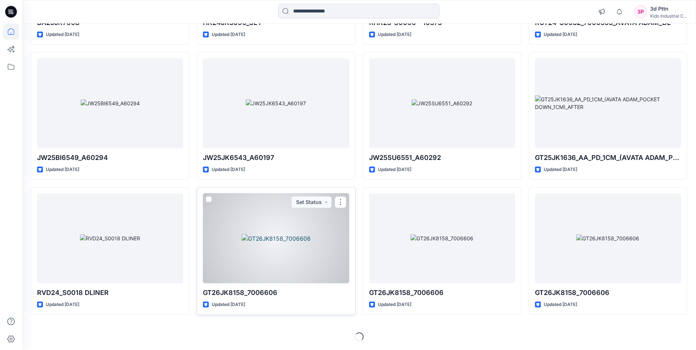
click at [292, 186] on div at bounding box center [276, 238] width 146 height 90
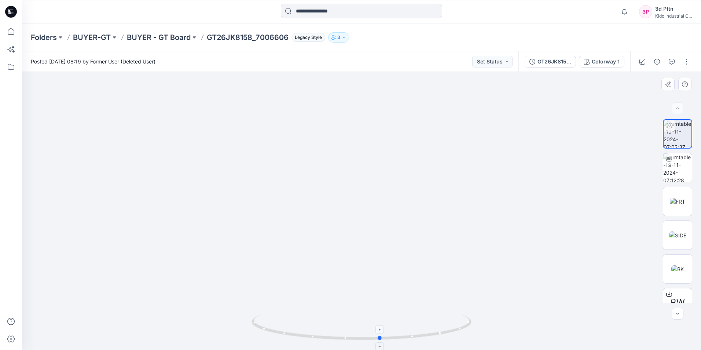
drag, startPoint x: 363, startPoint y: 340, endPoint x: 382, endPoint y: 329, distance: 22.0
click at [347, 186] on icon at bounding box center [363, 328] width 222 height 28
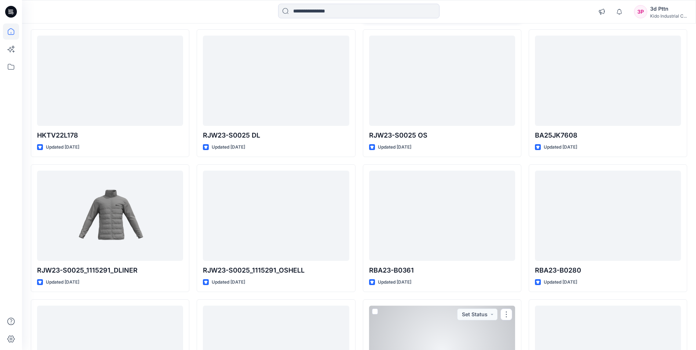
scroll to position [19094, 0]
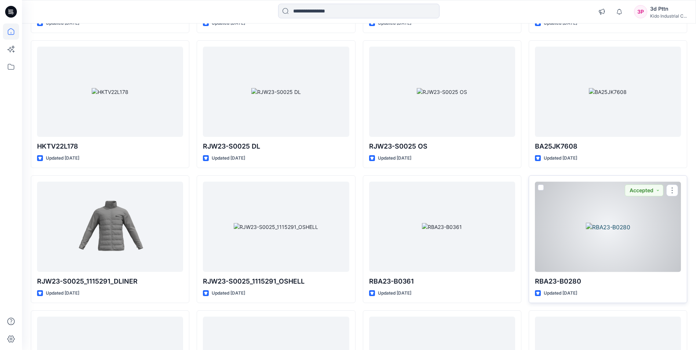
click at [347, 186] on div at bounding box center [608, 227] width 146 height 90
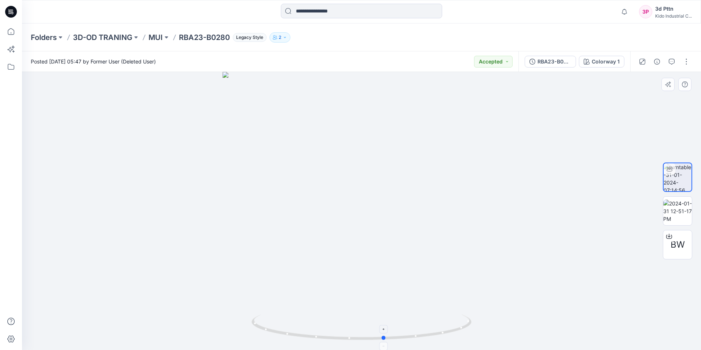
drag, startPoint x: 366, startPoint y: 337, endPoint x: 385, endPoint y: 330, distance: 20.1
click at [347, 186] on icon at bounding box center [363, 328] width 222 height 28
